Goal: Find specific page/section: Find specific page/section

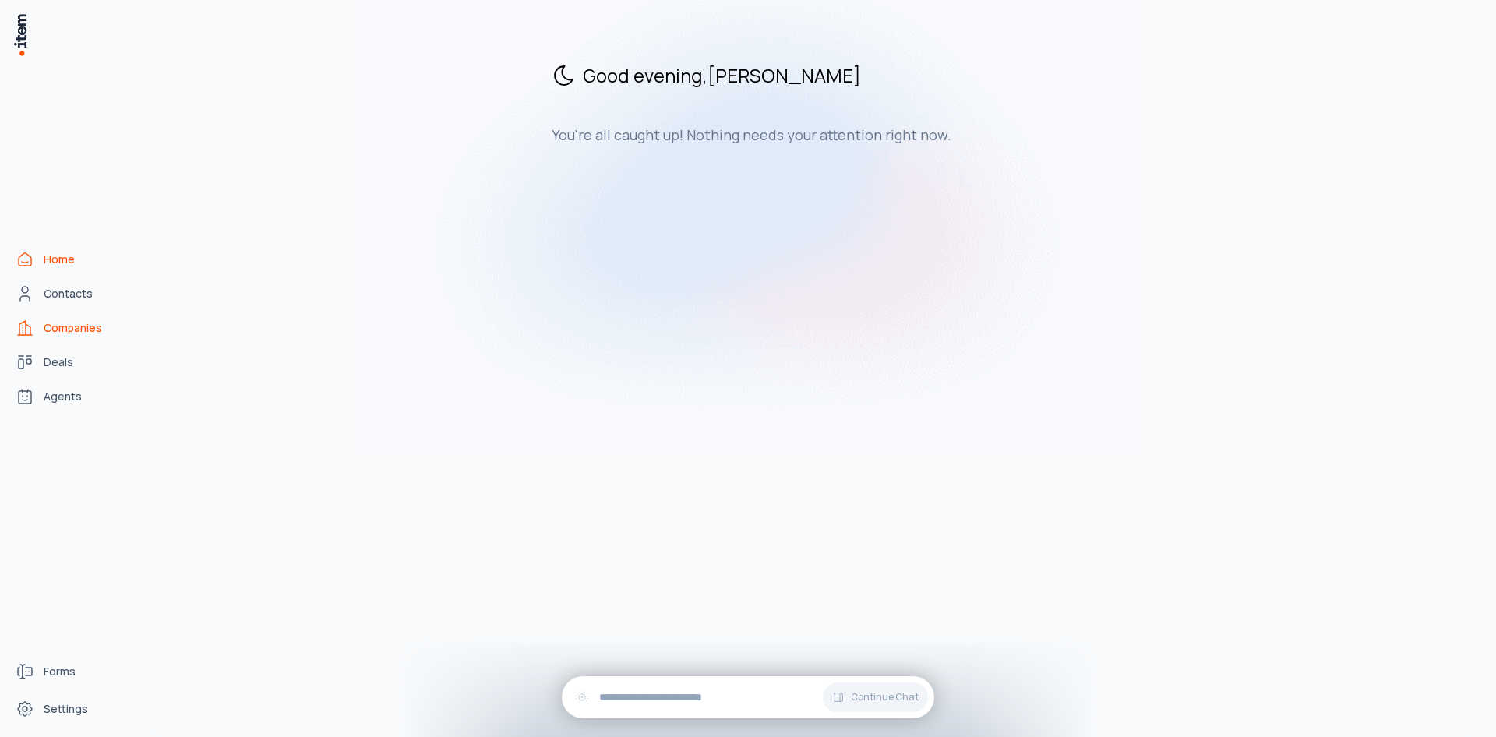
click at [78, 326] on span "Companies" at bounding box center [73, 328] width 58 height 16
click at [66, 355] on span "Deals" at bounding box center [59, 363] width 30 height 16
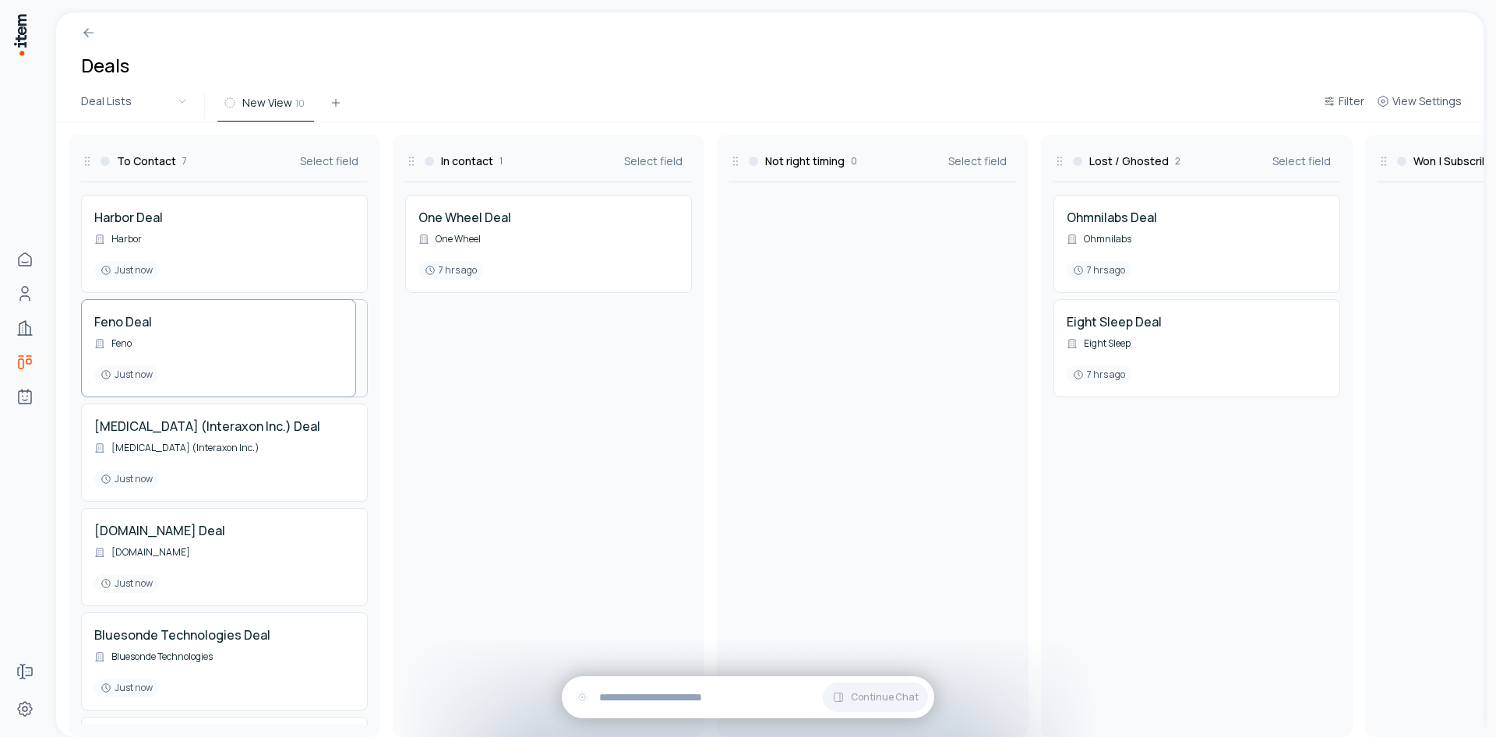
drag, startPoint x: 168, startPoint y: 336, endPoint x: 185, endPoint y: 345, distance: 20.2
click at [1427, 161] on h3 "Won | Subscribed" at bounding box center [1458, 162] width 89 height 16
click at [1389, 166] on icon at bounding box center [1384, 161] width 12 height 12
click at [1433, 97] on span "View Settings" at bounding box center [1426, 102] width 69 height 16
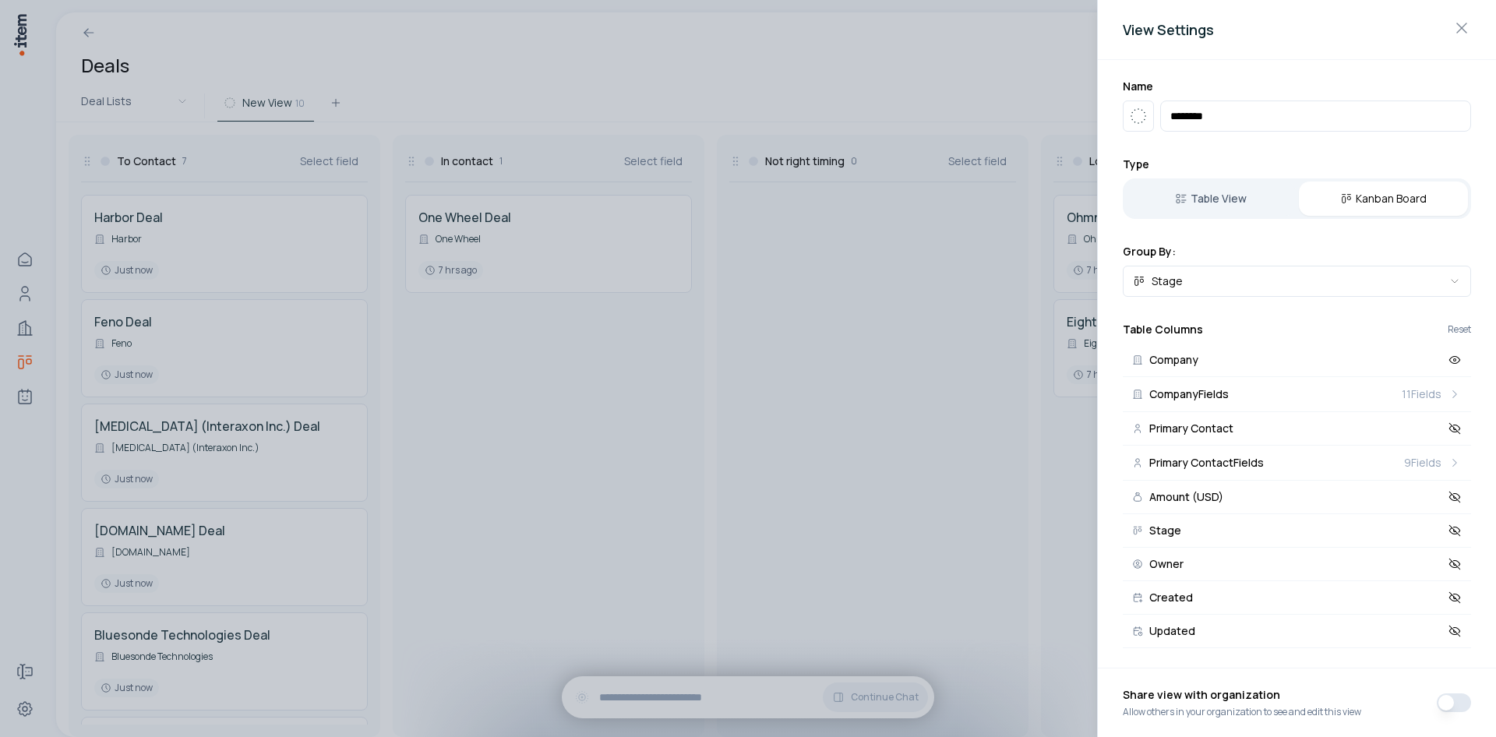
click at [742, 288] on div at bounding box center [748, 368] width 1496 height 737
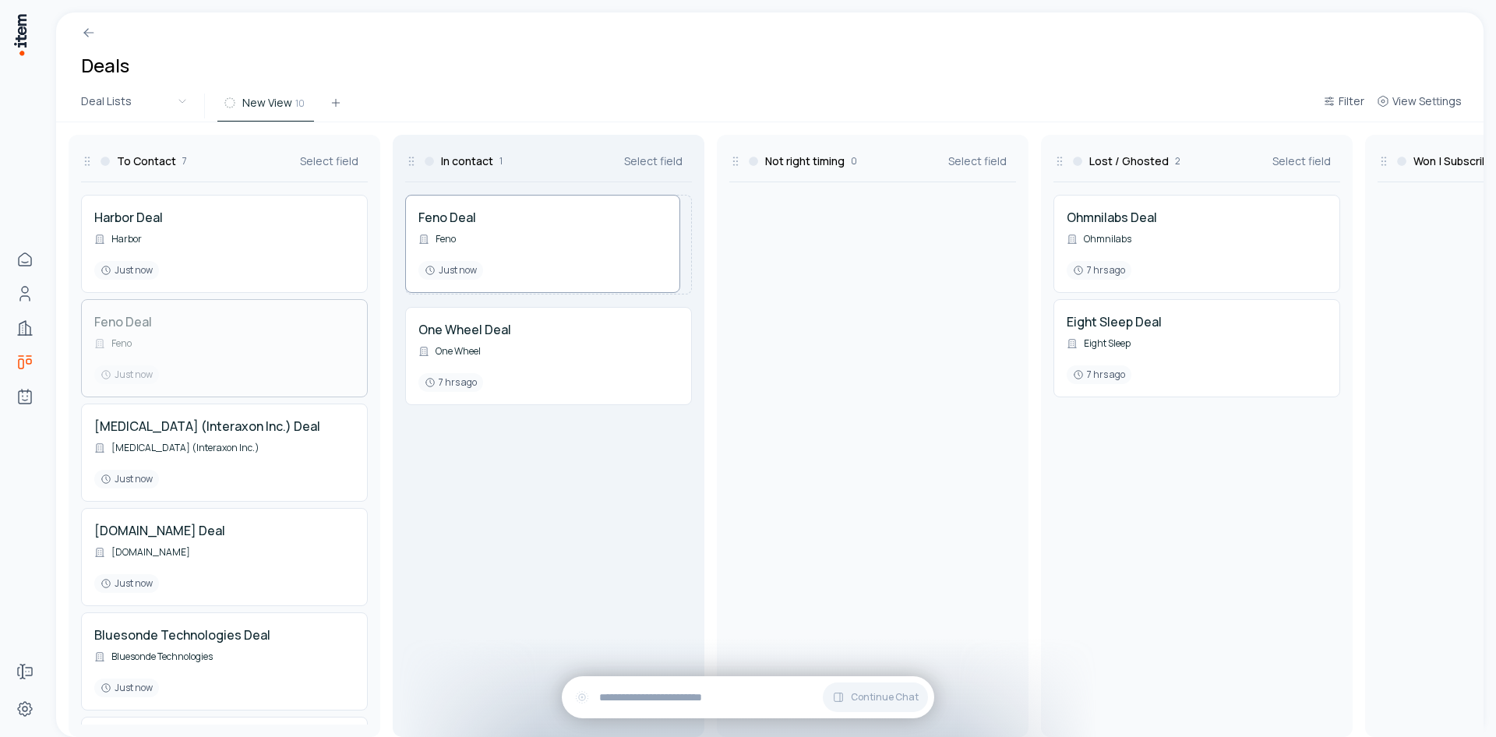
drag, startPoint x: 151, startPoint y: 329, endPoint x: 504, endPoint y: 351, distance: 353.7
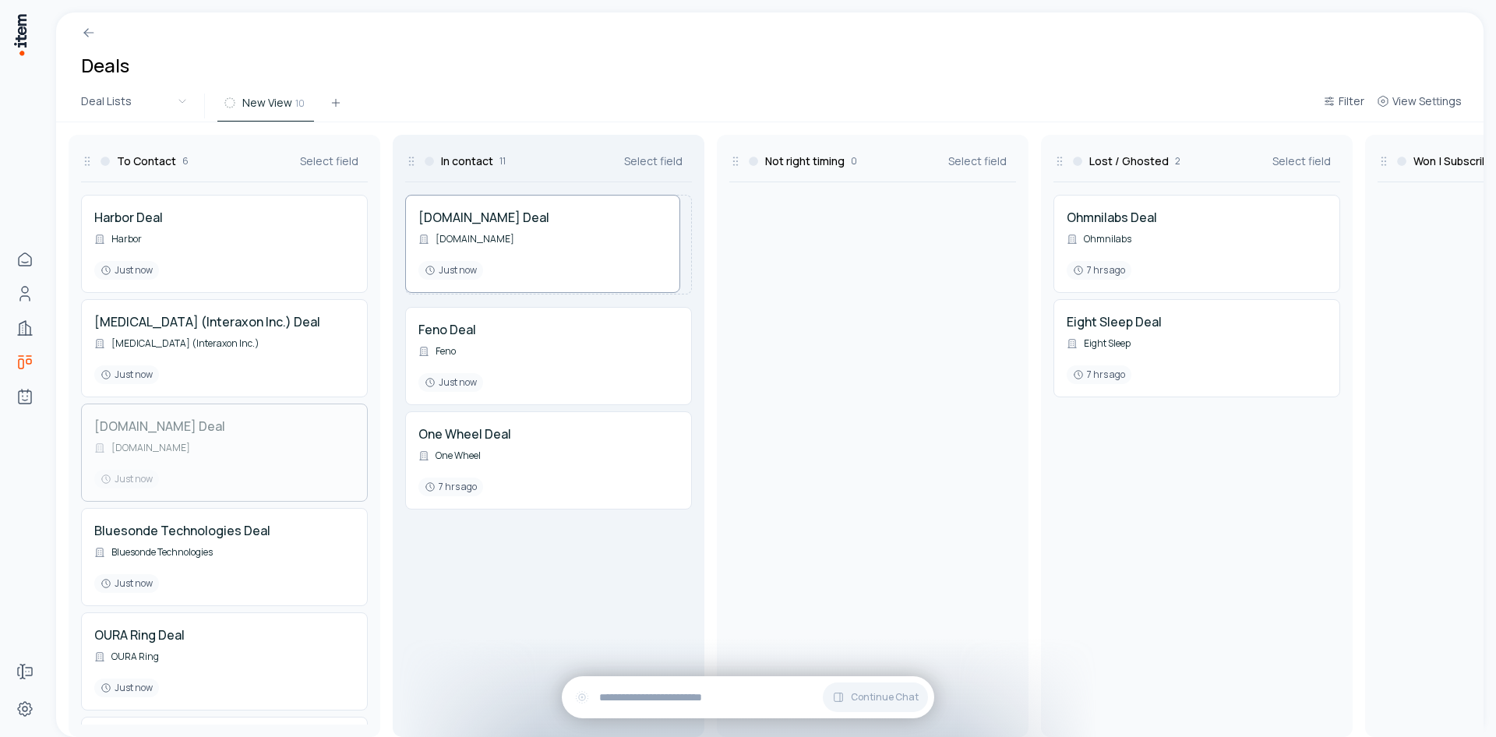
drag, startPoint x: 190, startPoint y: 435, endPoint x: 574, endPoint y: 436, distance: 383.4
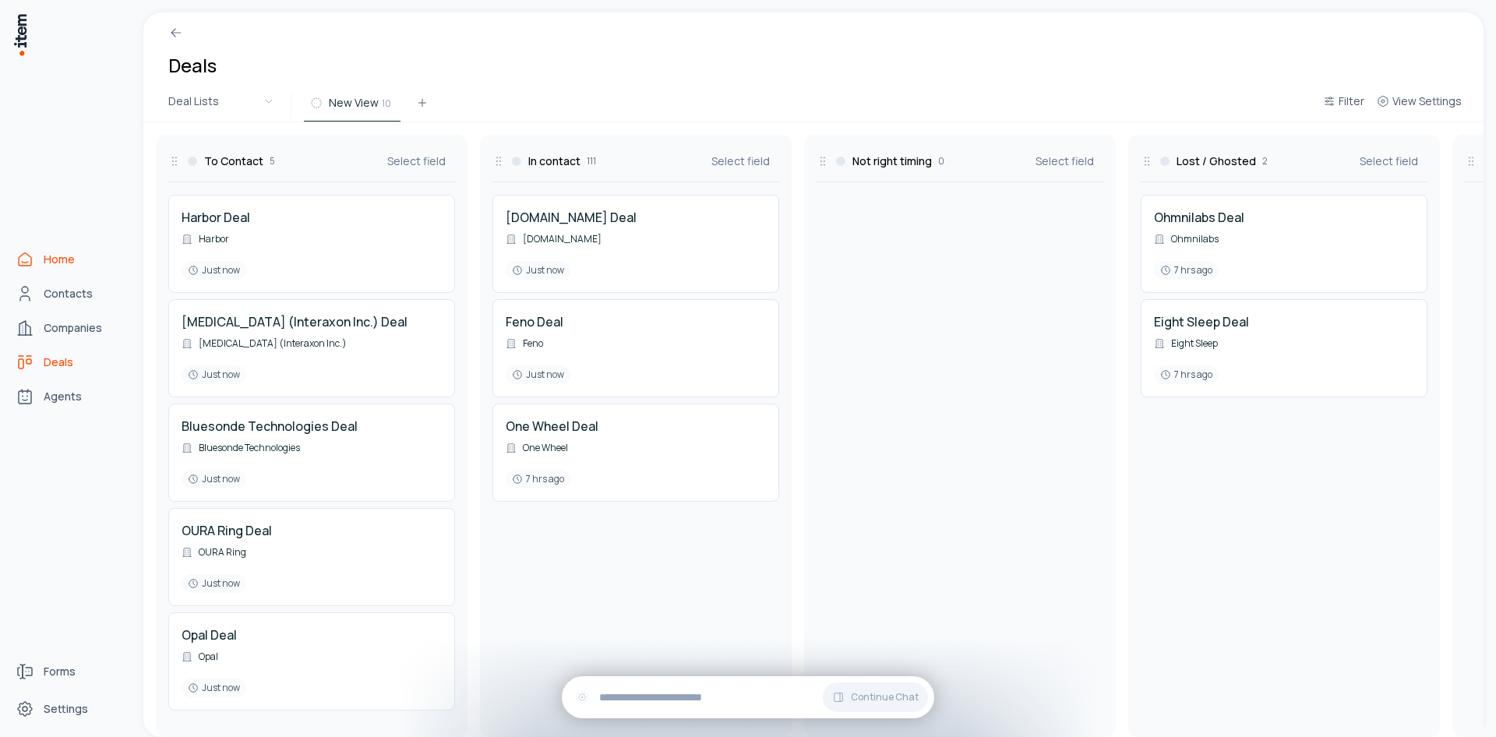
click at [79, 259] on link "Home" at bounding box center [68, 259] width 118 height 31
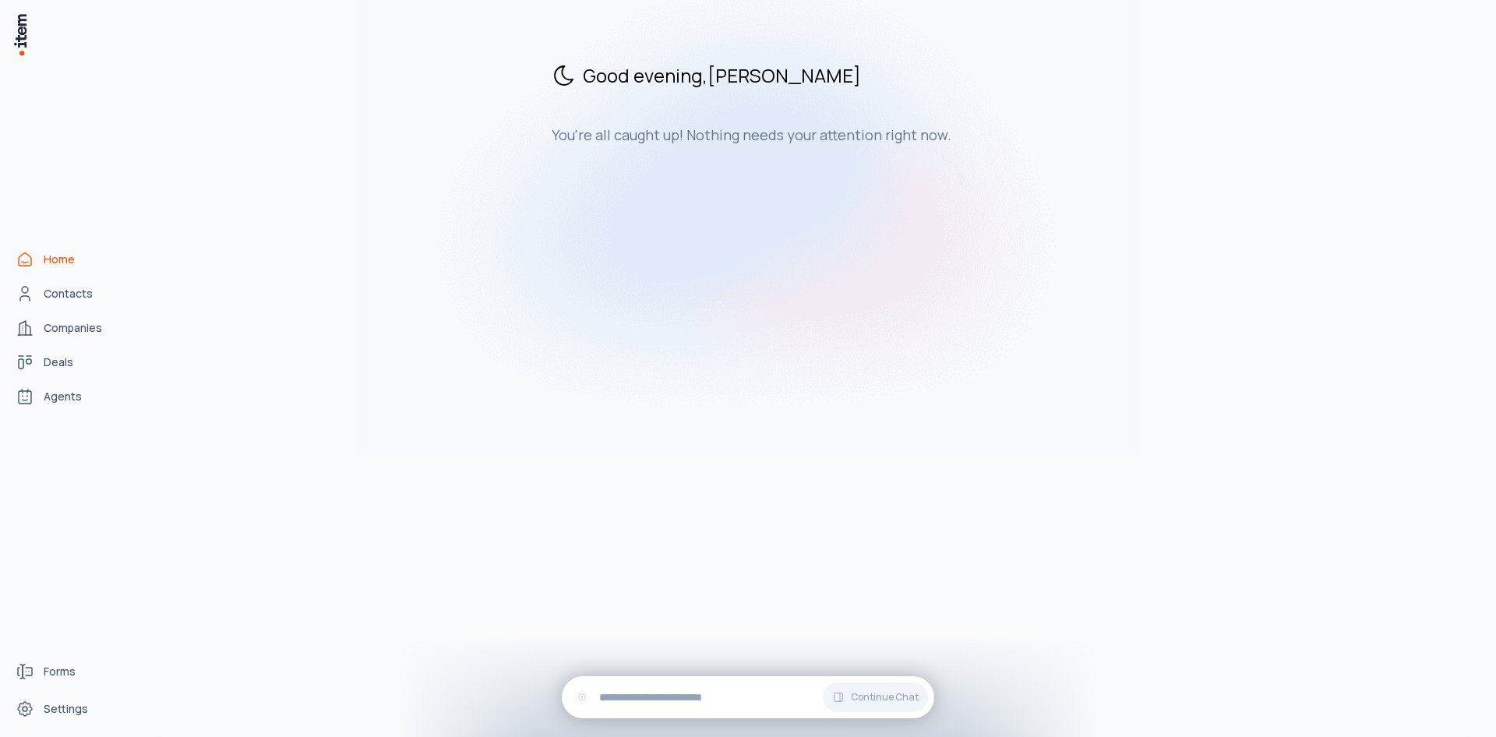
click at [438, 242] on div "Good evening , [PERSON_NAME] You're all caught up! Nothing needs your attention…" at bounding box center [813, 374] width 1340 height 725
